Goal: Transaction & Acquisition: Subscribe to service/newsletter

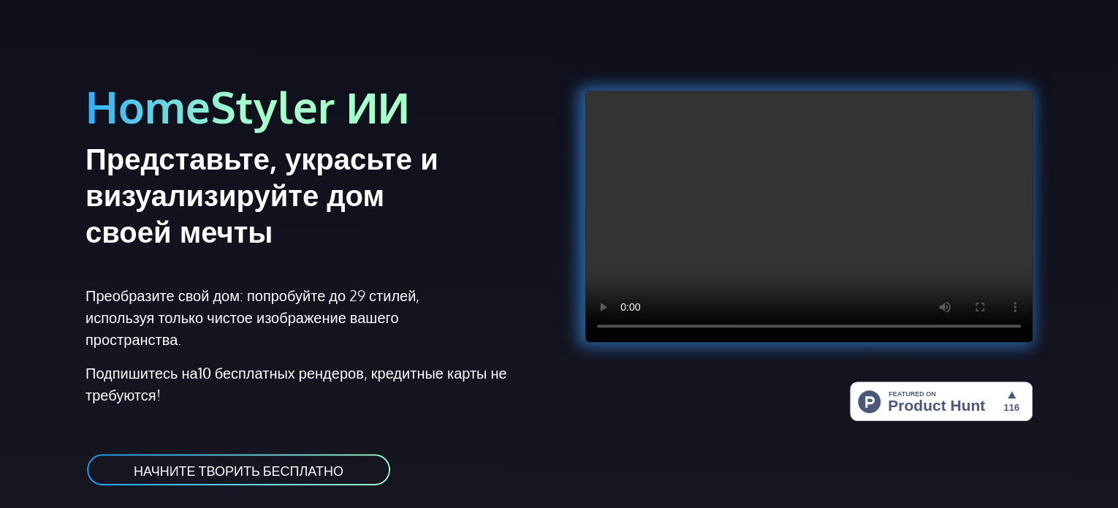
scroll to position [292, 0]
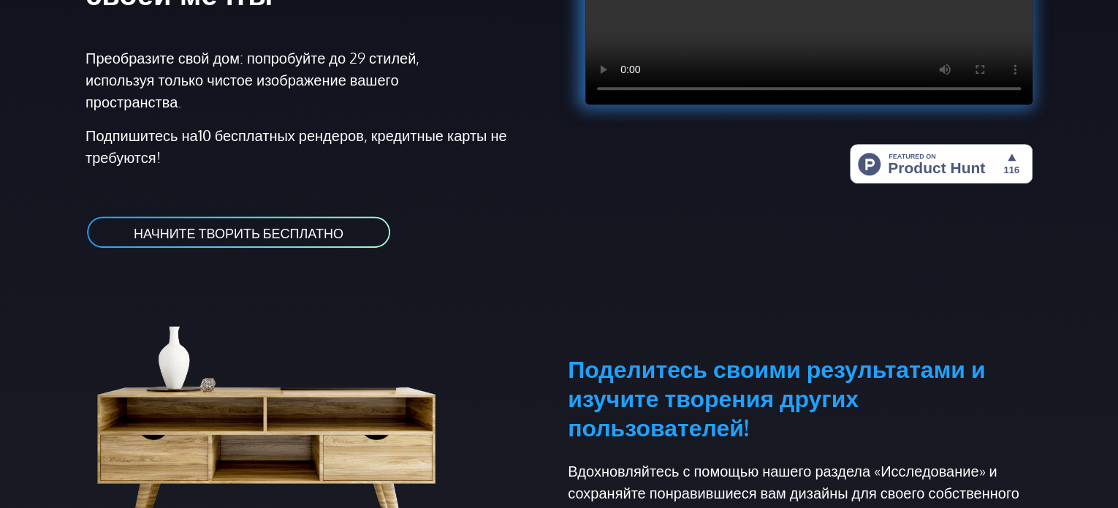
click at [311, 230] on font "НАЧНИТЕ ТВОРИТЬ БЕСПЛАТНО" at bounding box center [239, 232] width 210 height 16
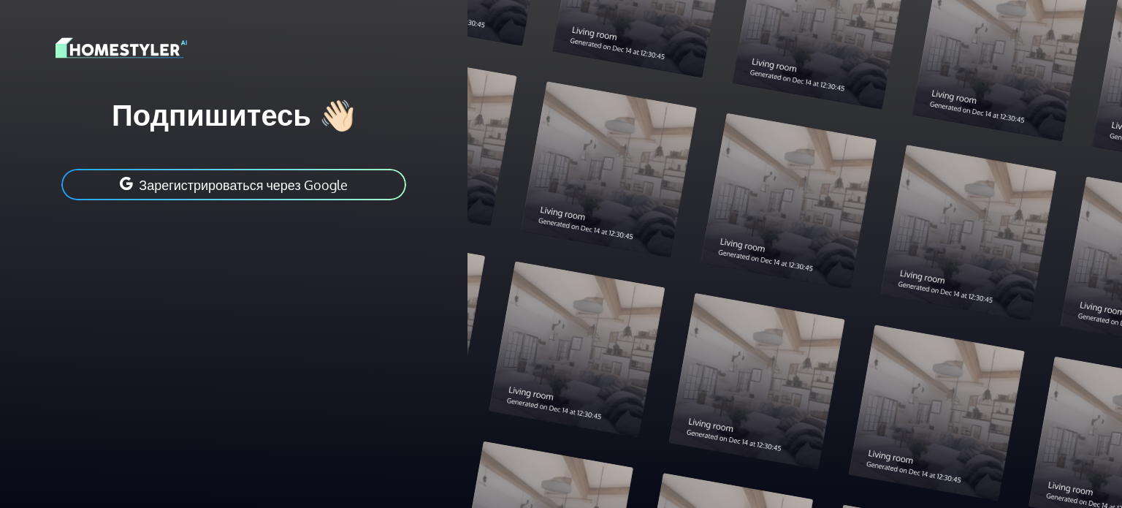
click at [333, 188] on font "Зарегистрироваться через Google" at bounding box center [243, 185] width 208 height 16
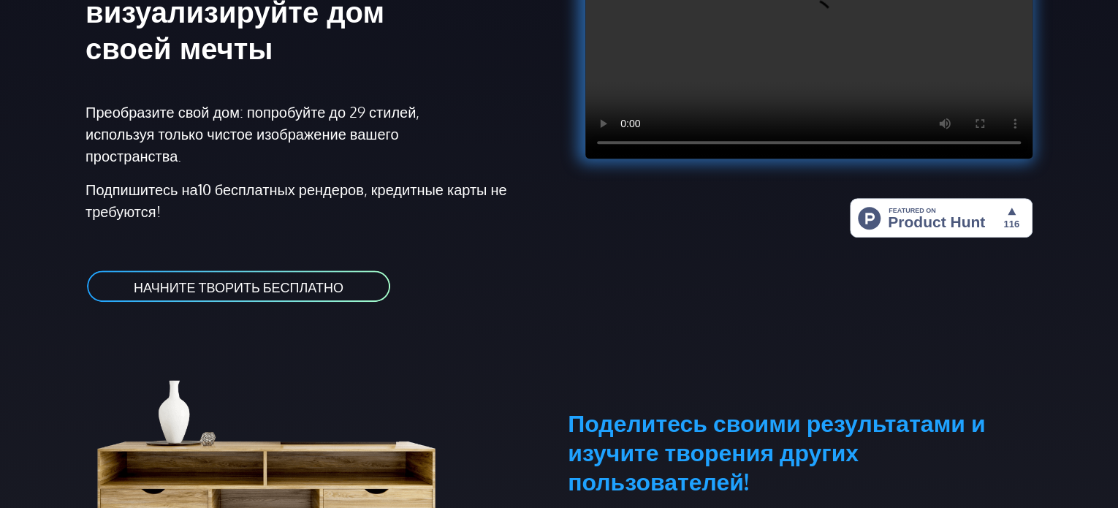
scroll to position [292, 0]
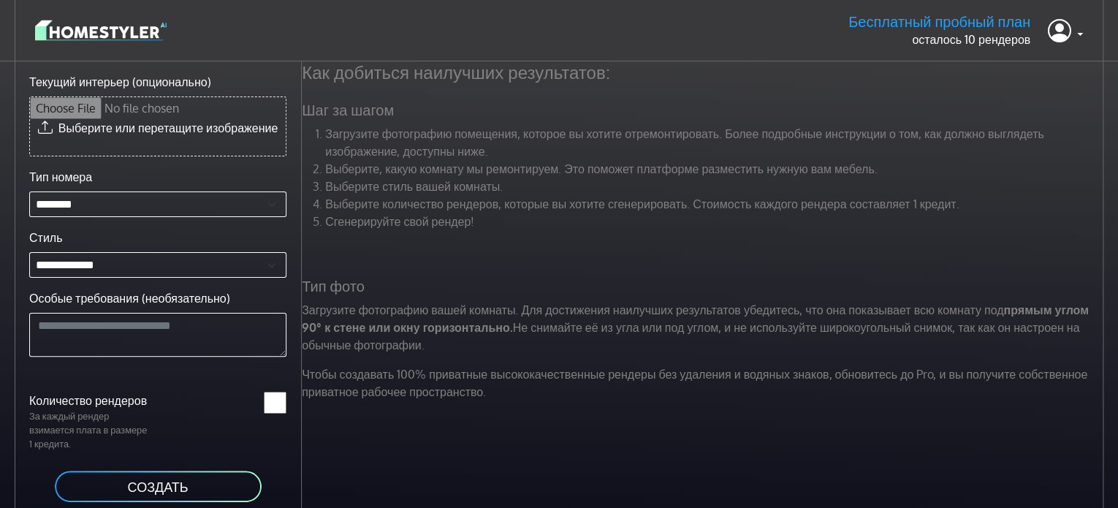
scroll to position [61, 0]
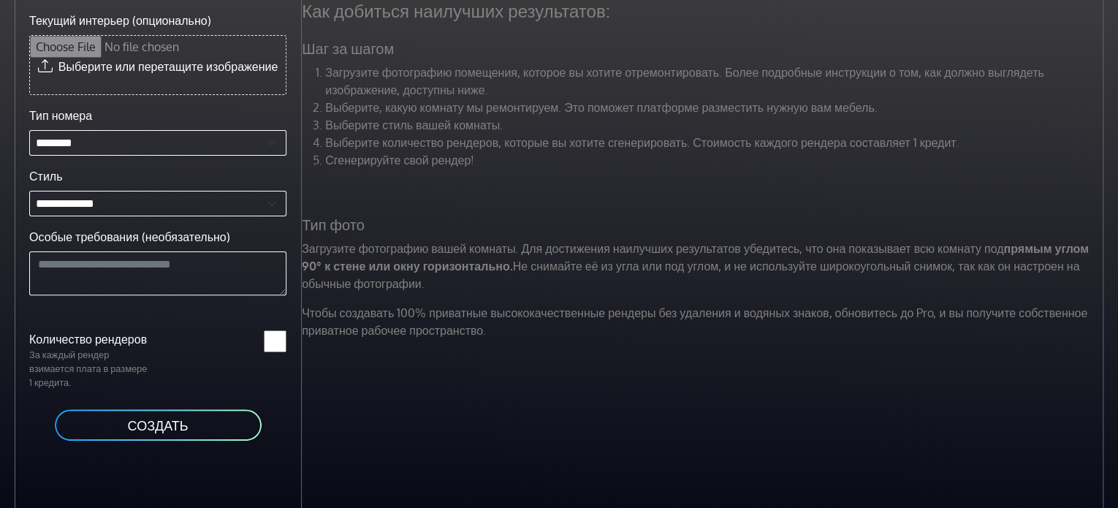
click at [236, 440] on button "СОЗДАТЬ" at bounding box center [158, 425] width 210 height 34
